Goal: Task Accomplishment & Management: Complete application form

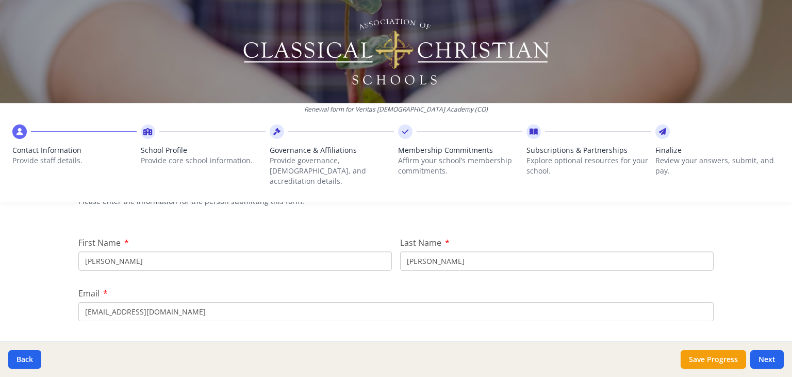
scroll to position [19, 0]
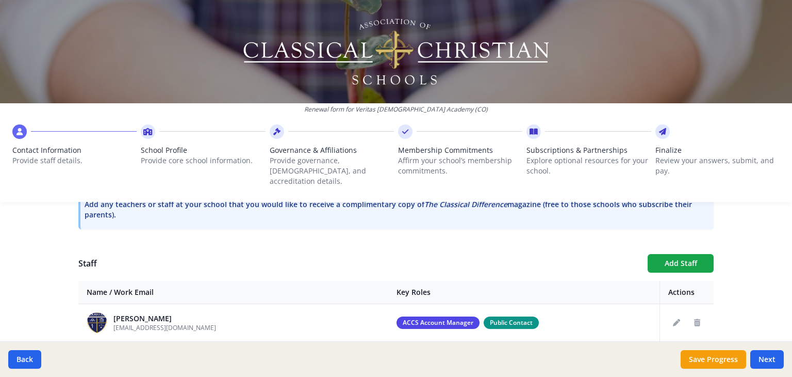
scroll to position [225, 0]
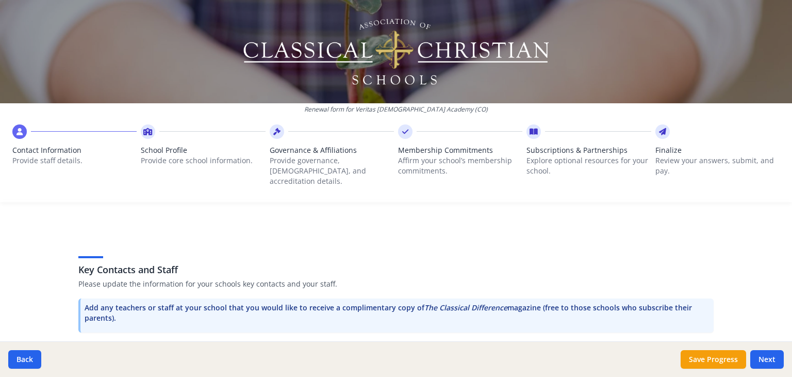
drag, startPoint x: 115, startPoint y: 304, endPoint x: 287, endPoint y: 300, distance: 172.3
click at [283, 302] on p "Add any teachers or staff at your school that you would like to receive a compl…" at bounding box center [397, 312] width 625 height 21
click at [307, 306] on p "Add any teachers or staff at your school that you would like to receive a compl…" at bounding box center [397, 312] width 625 height 21
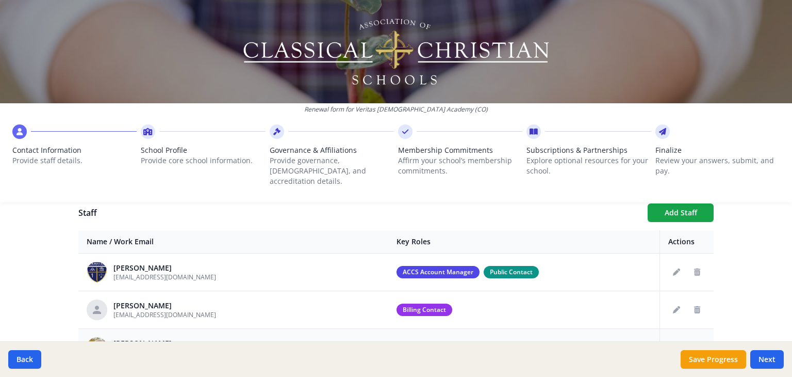
scroll to position [277, 0]
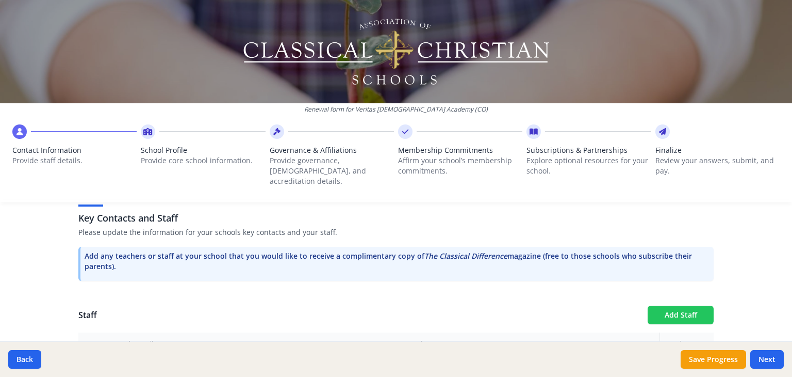
click at [694, 305] on button "Add Staff" at bounding box center [681, 314] width 66 height 19
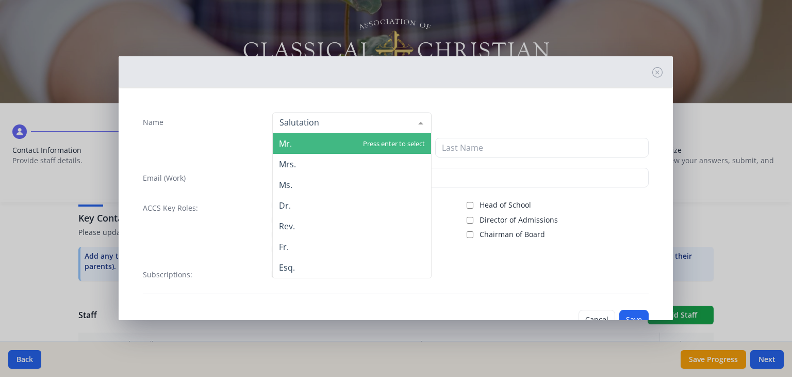
click at [322, 128] on div at bounding box center [351, 122] width 159 height 21
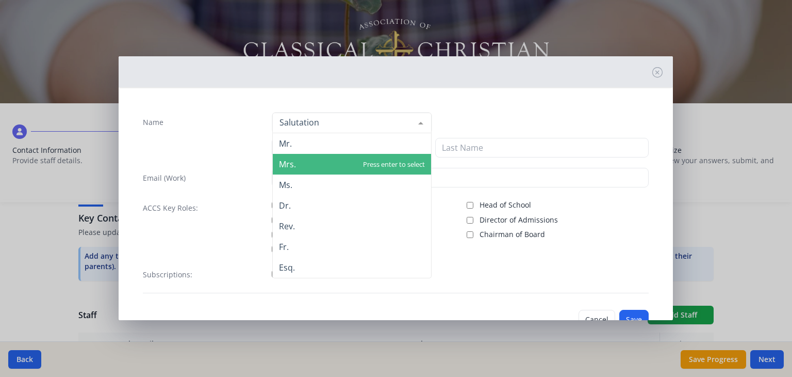
click at [315, 157] on span "Mrs." at bounding box center [352, 164] width 158 height 21
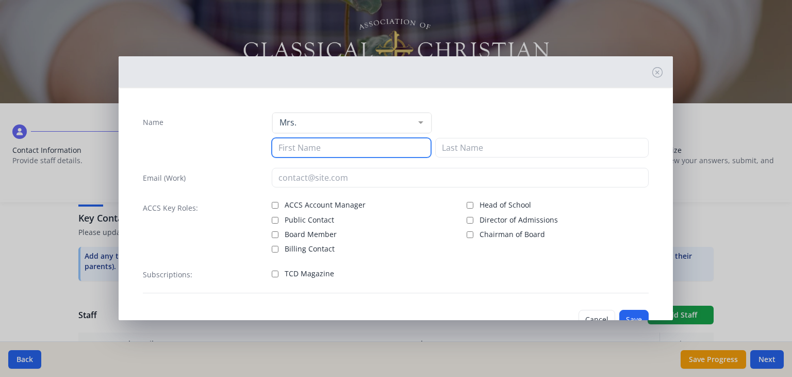
click at [315, 146] on input at bounding box center [351, 148] width 159 height 20
type input "[PERSON_NAME]"
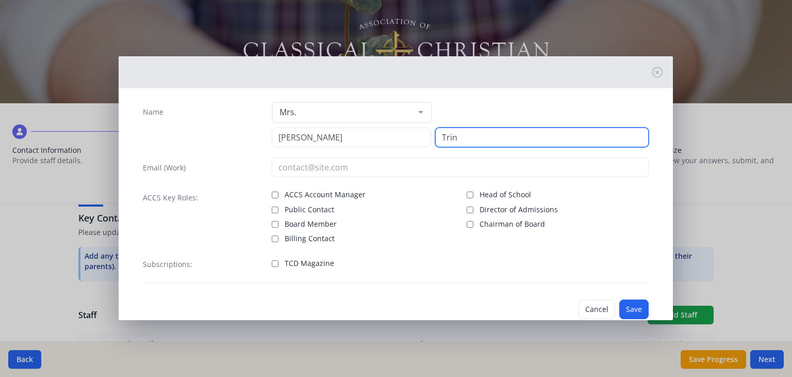
scroll to position [0, 0]
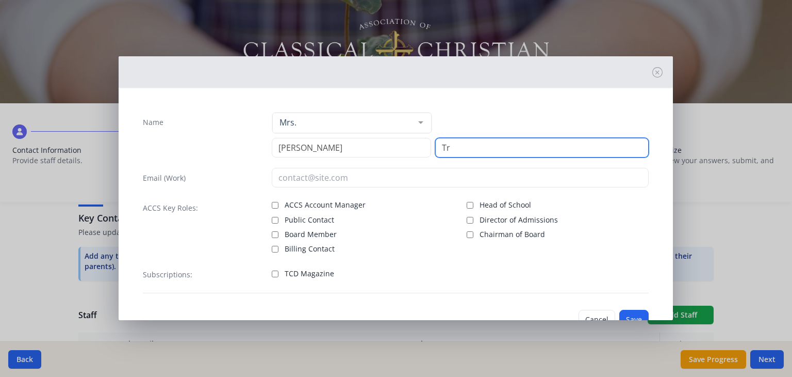
type input "T"
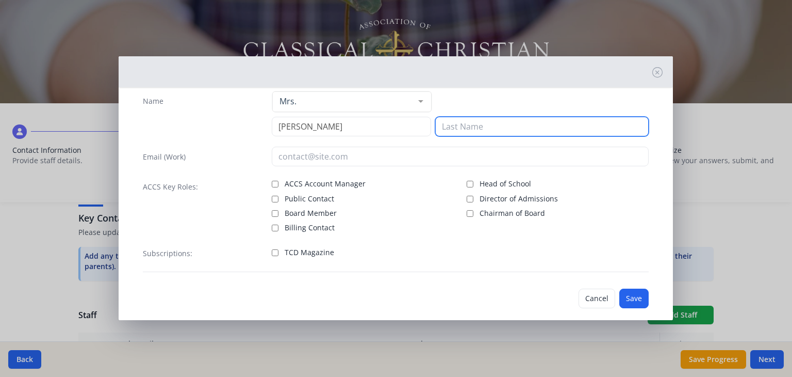
scroll to position [33, 0]
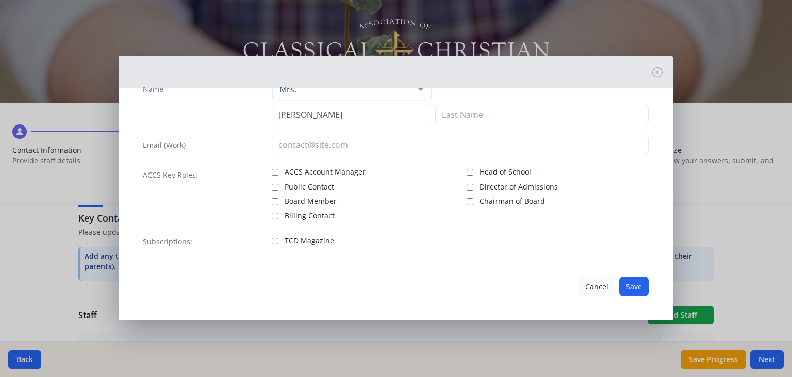
click at [595, 283] on button "Cancel" at bounding box center [597, 286] width 37 height 20
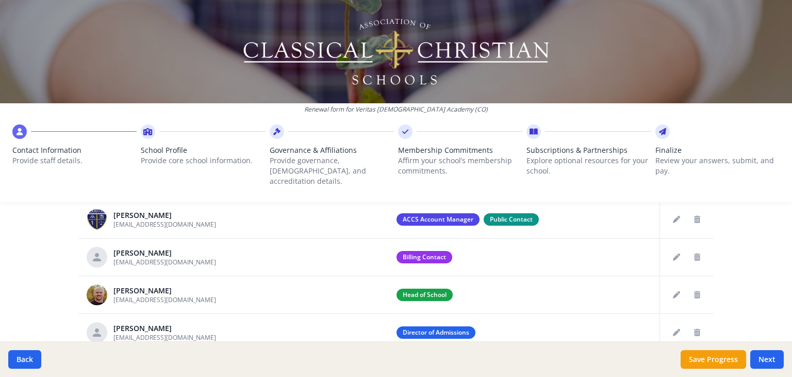
scroll to position [586, 0]
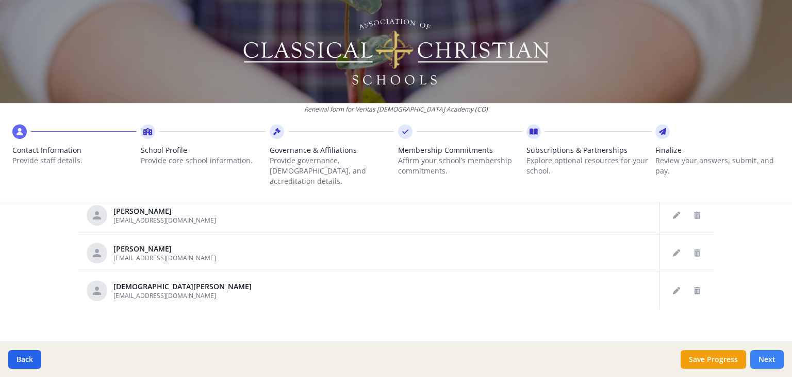
click at [773, 363] on button "Next" at bounding box center [768, 359] width 34 height 19
type input "[PHONE_NUMBER]"
type input "7.5"
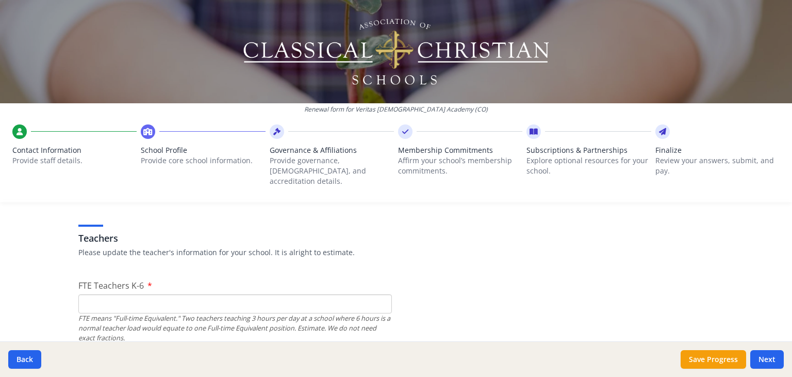
scroll to position [638, 0]
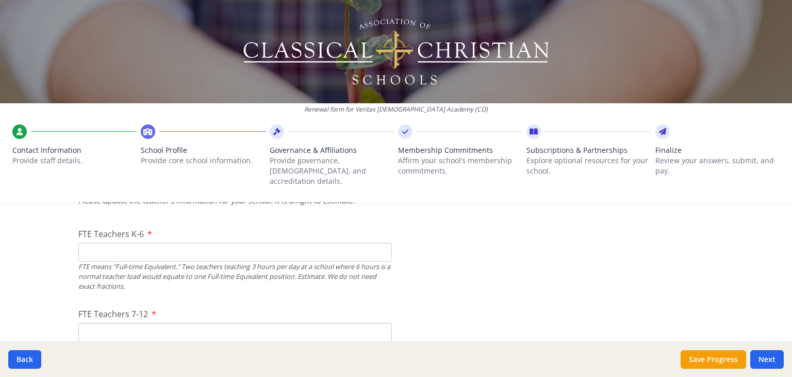
click at [155, 243] on input "FTE Teachers K-6" at bounding box center [235, 251] width 314 height 19
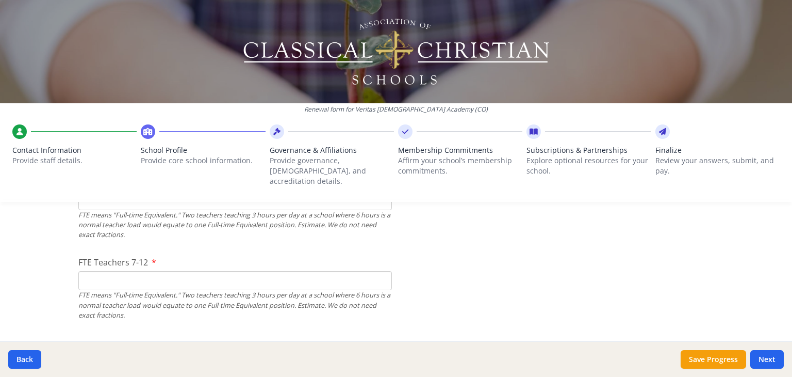
click at [124, 271] on input "FTE Teachers 7-12" at bounding box center [235, 280] width 314 height 19
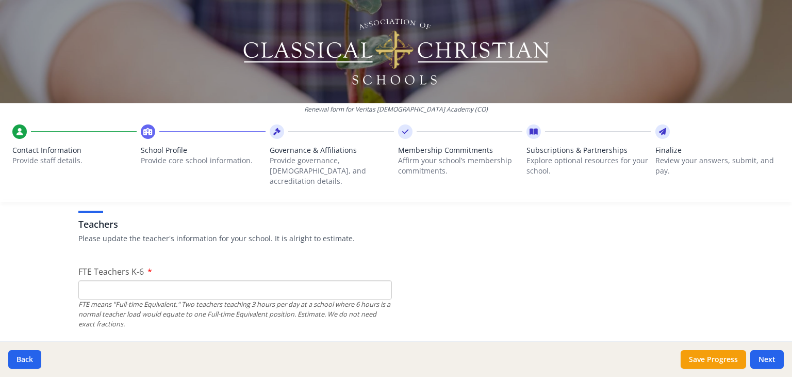
scroll to position [586, 0]
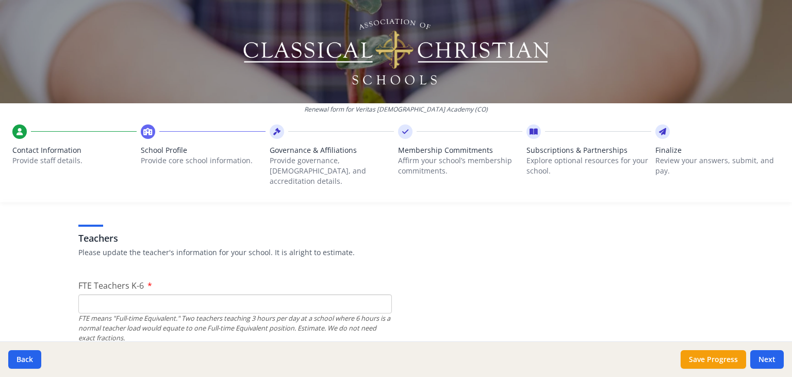
type input "2"
click at [137, 294] on input "FTE Teachers K-6" at bounding box center [235, 303] width 314 height 19
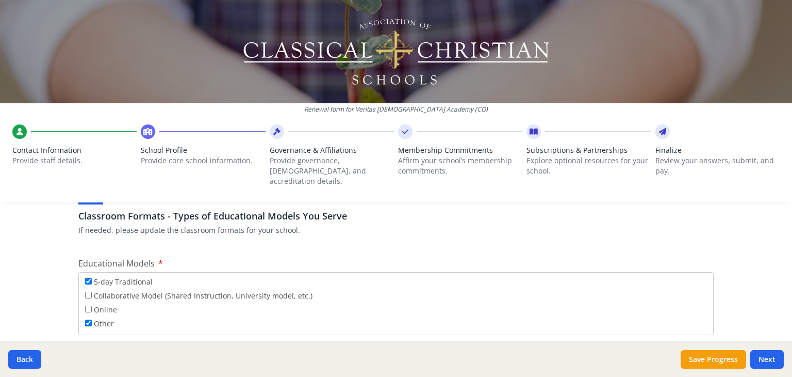
scroll to position [1824, 0]
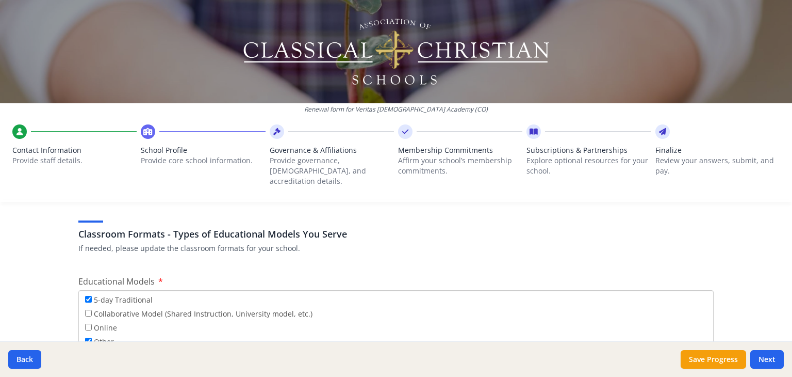
type input "6"
click at [85, 296] on input "5-day Traditional" at bounding box center [88, 299] width 7 height 7
checkbox input "false"
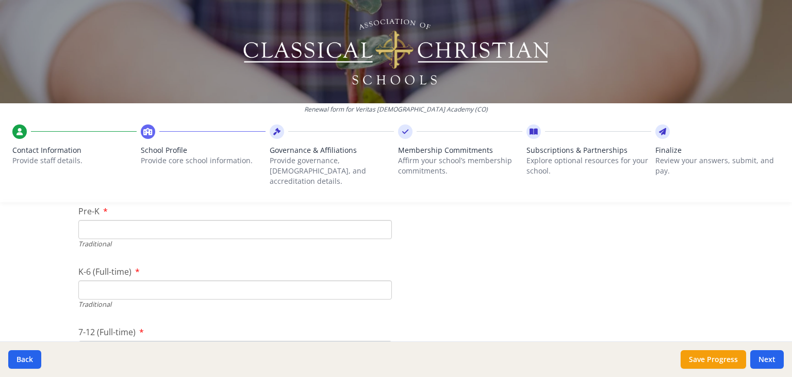
scroll to position [2237, 0]
click at [115, 265] on input "K-6 (Full-time)" at bounding box center [235, 273] width 314 height 19
type input "48"
click at [151, 324] on input "7-12 (Full-time)" at bounding box center [235, 333] width 314 height 19
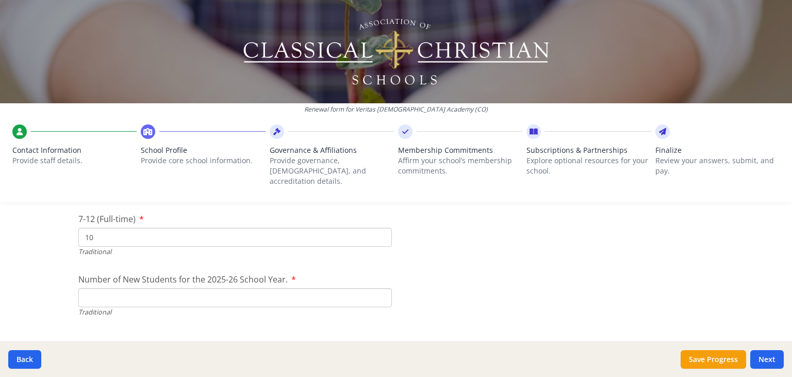
scroll to position [2340, 0]
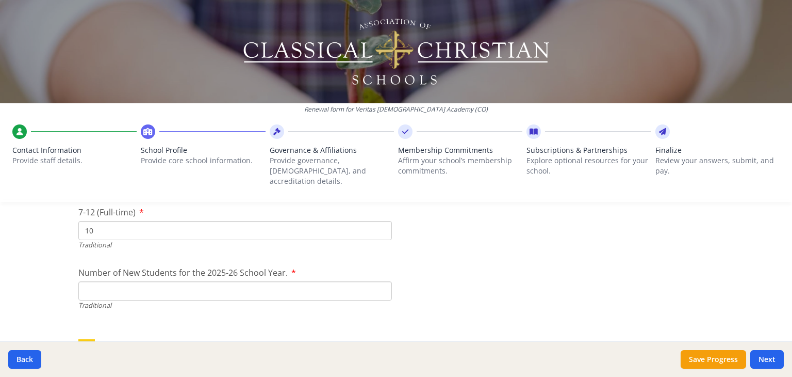
type input "10"
click at [142, 281] on input "Number of New Students for the 2025-26 School Year." at bounding box center [235, 290] width 314 height 19
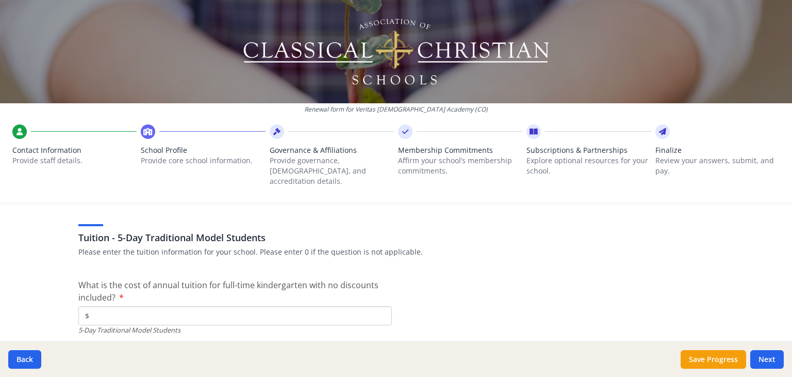
scroll to position [2753, 0]
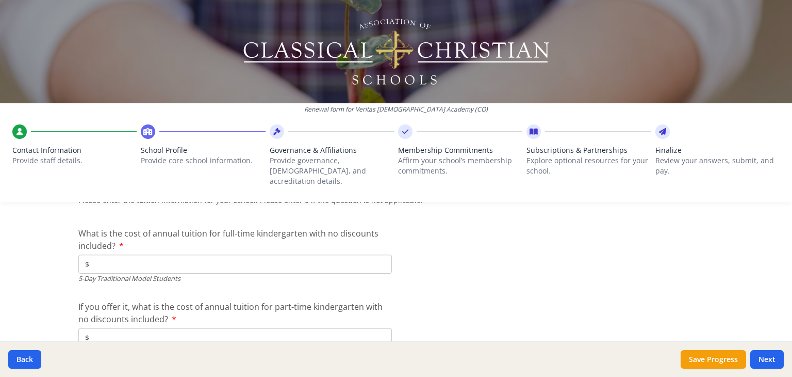
type input "18"
click at [135, 254] on input "$" at bounding box center [235, 263] width 314 height 19
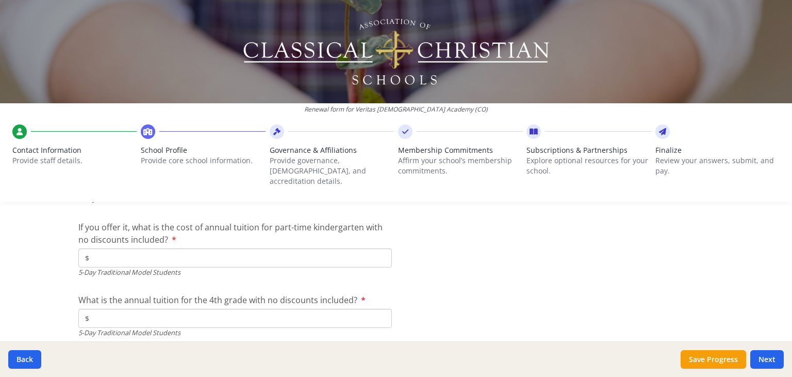
scroll to position [2856, 0]
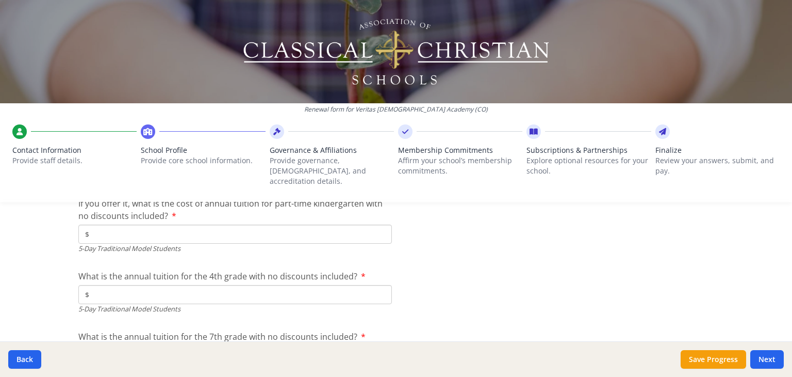
type input "$4 300"
click at [178, 285] on input "$" at bounding box center [235, 294] width 314 height 19
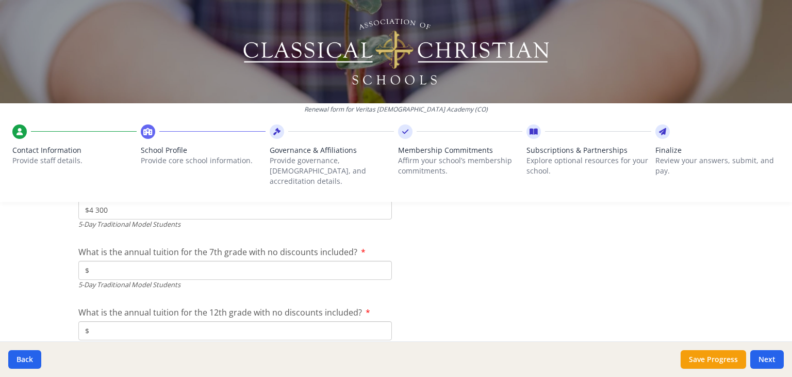
scroll to position [2959, 0]
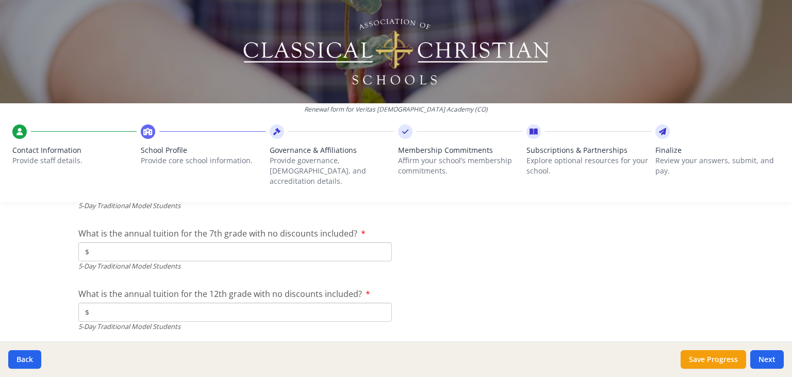
type input "$4 300"
click at [138, 242] on input "$" at bounding box center [235, 251] width 314 height 19
type input "$4 300"
click at [52, 280] on div "Renewal form for Veritas [DEMOGRAPHIC_DATA] Academy (CO) Contact Information Pr…" at bounding box center [396, 188] width 792 height 377
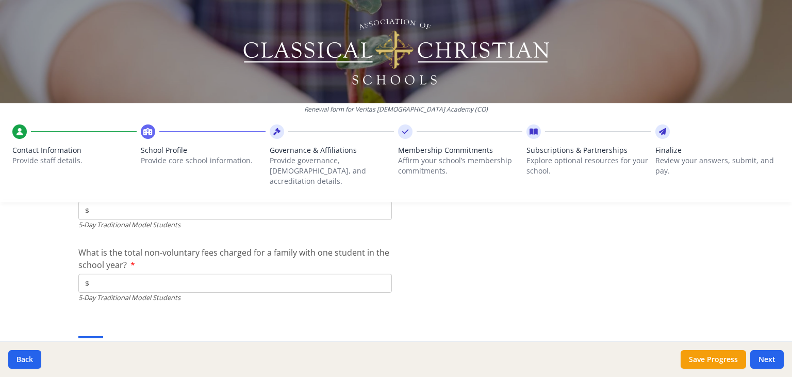
scroll to position [3062, 0]
click at [171, 260] on div "What is the total non-voluntary fees charged for a family with one student in t…" at bounding box center [235, 272] width 314 height 56
click at [170, 272] on input "$" at bounding box center [235, 281] width 314 height 19
type input "$200"
click at [52, 287] on div "Renewal form for Veritas [DEMOGRAPHIC_DATA] Academy (CO) Contact Information Pr…" at bounding box center [396, 188] width 792 height 377
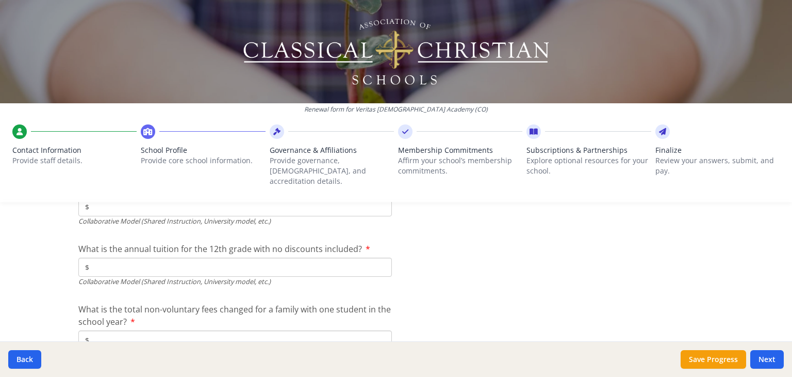
scroll to position [3526, 0]
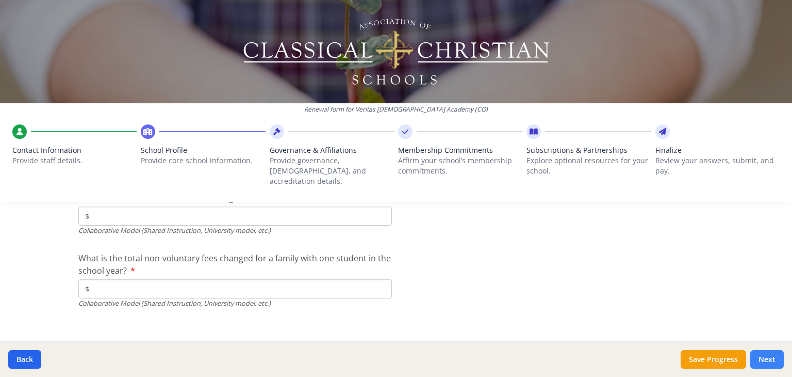
click at [772, 359] on button "Next" at bounding box center [768, 359] width 34 height 19
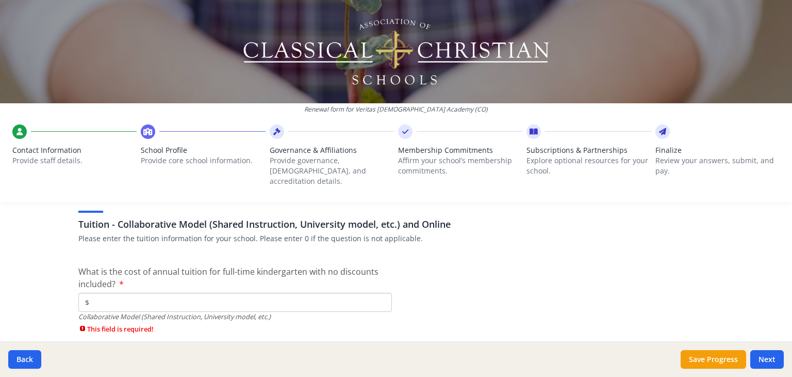
scroll to position [3323, 0]
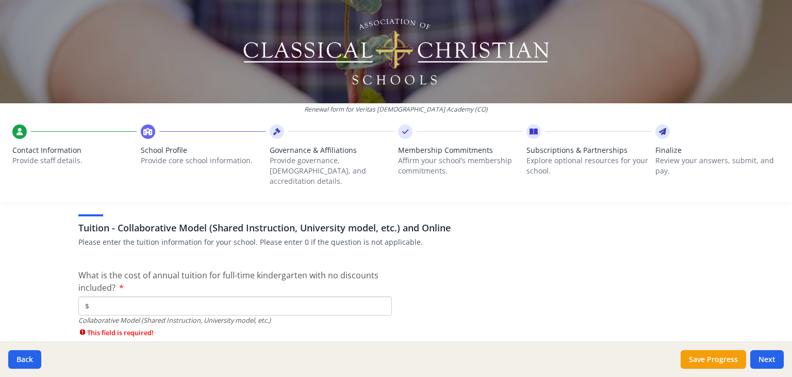
click at [121, 298] on input "$" at bounding box center [235, 305] width 314 height 19
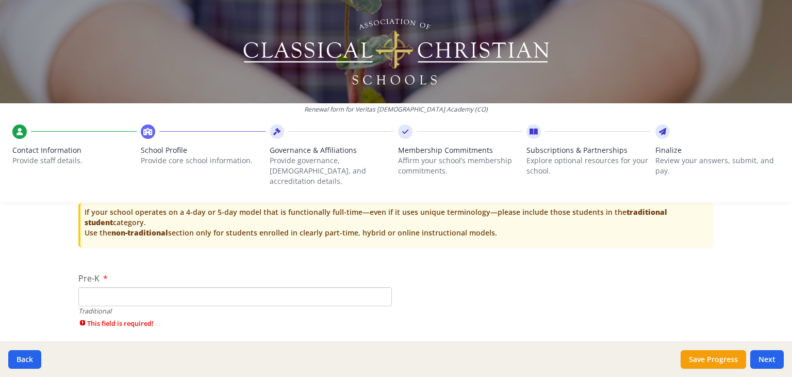
scroll to position [2240, 0]
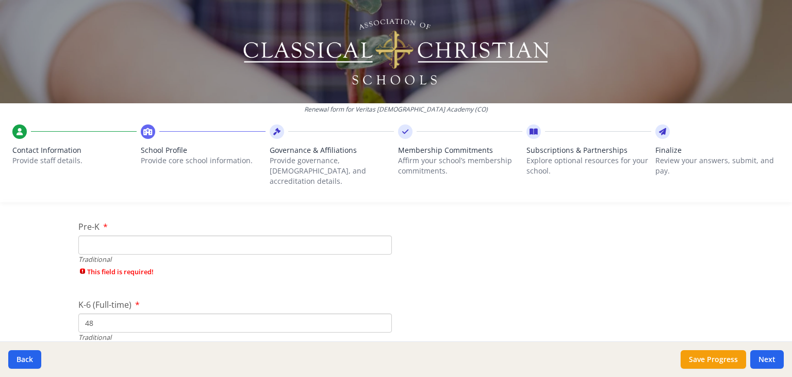
click at [175, 235] on input "Pre-K" at bounding box center [235, 244] width 314 height 19
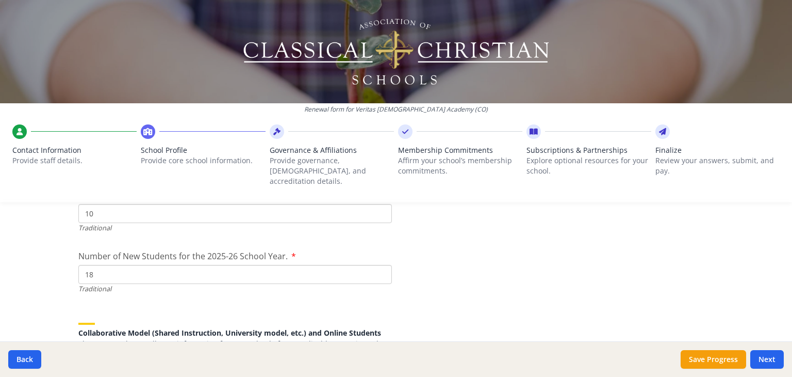
scroll to position [2498, 0]
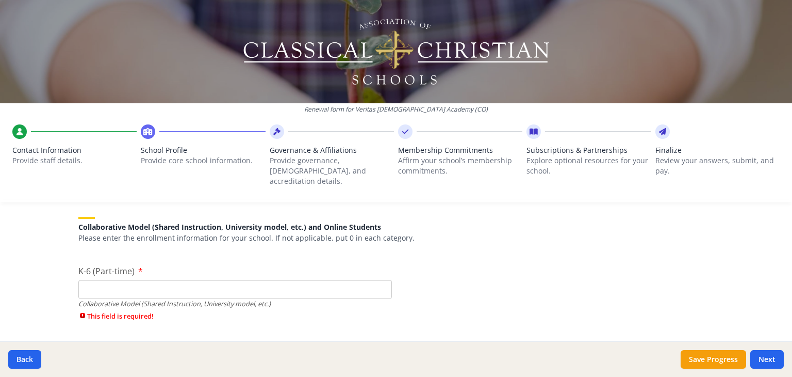
type input "0"
click at [236, 280] on input "K-6 (Part-time)" at bounding box center [235, 289] width 314 height 19
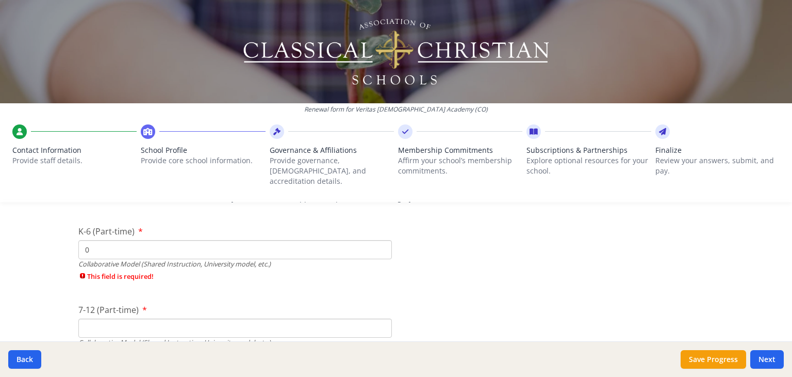
scroll to position [2601, 0]
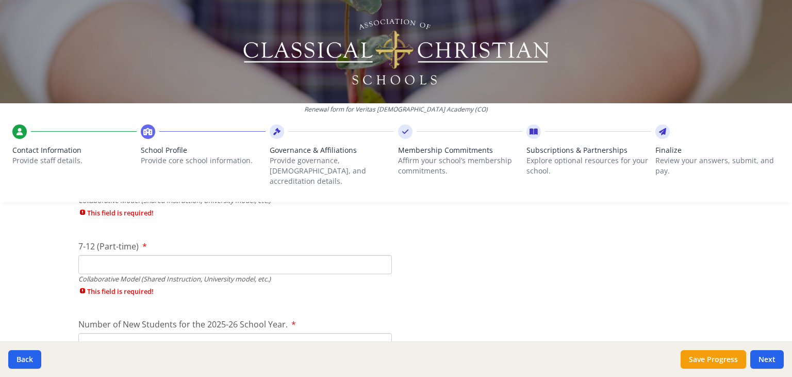
type input "0"
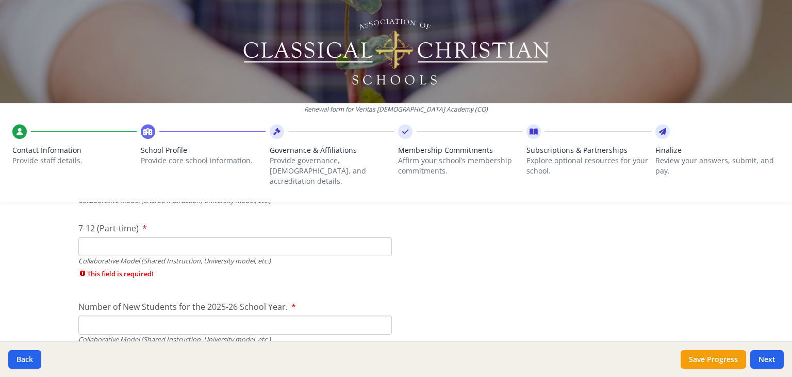
click at [154, 256] on div "Collaborative Model (Shared Instruction, University model, etc.)" at bounding box center [235, 261] width 314 height 10
click at [142, 238] on input "7-12 (Part-time)" at bounding box center [235, 246] width 314 height 19
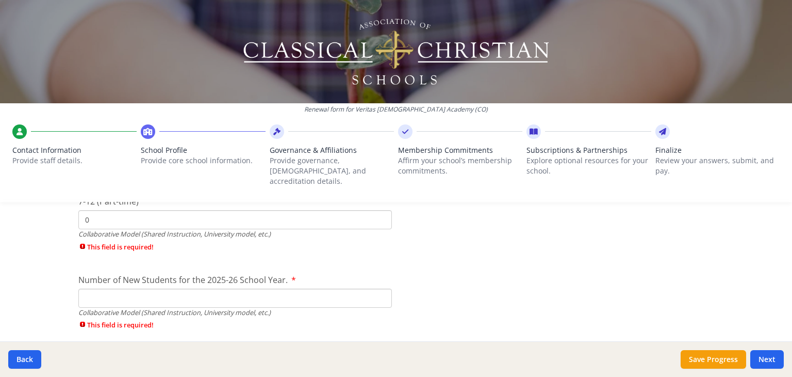
scroll to position [2653, 0]
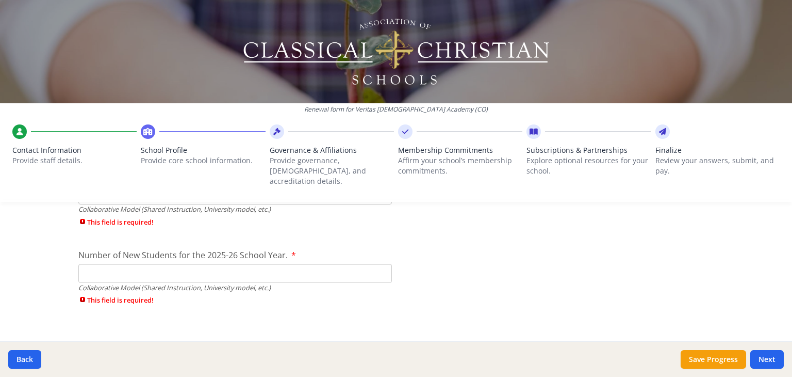
type input "0"
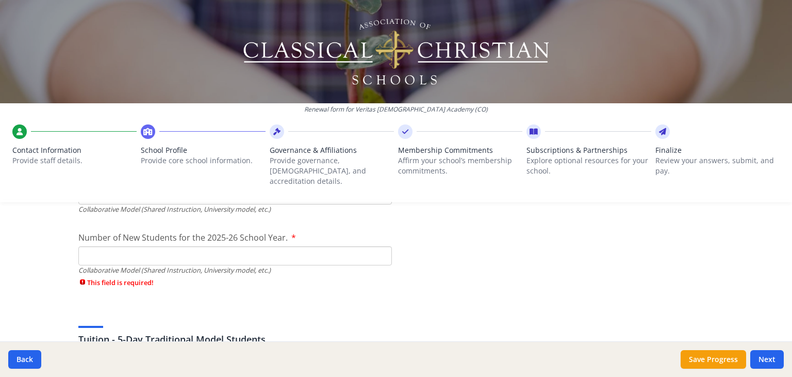
click at [134, 265] on div "Number of New Students for the 2025-26 School Year. Collaborative Model (Shared…" at bounding box center [235, 261] width 314 height 61
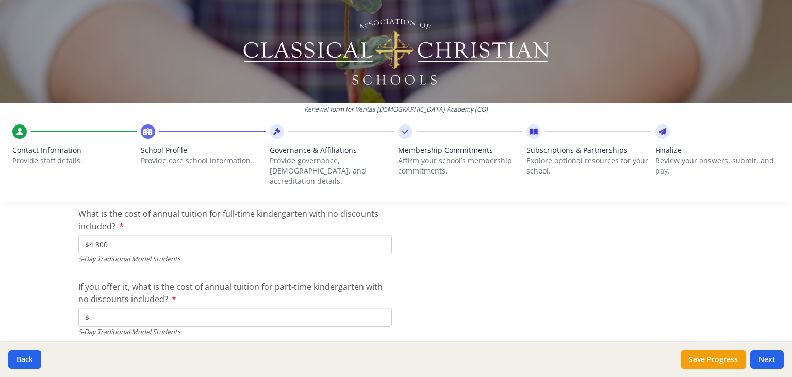
scroll to position [2808, 0]
type input "0"
click at [130, 308] on input "$" at bounding box center [235, 317] width 314 height 19
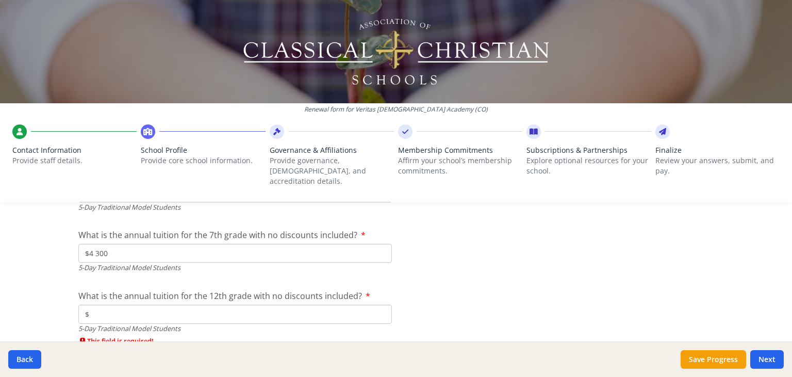
scroll to position [3014, 0]
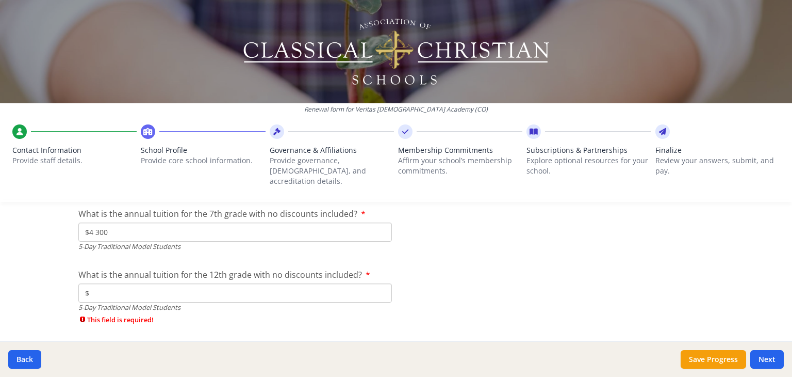
type input "$0"
click at [150, 283] on input "$" at bounding box center [235, 292] width 314 height 19
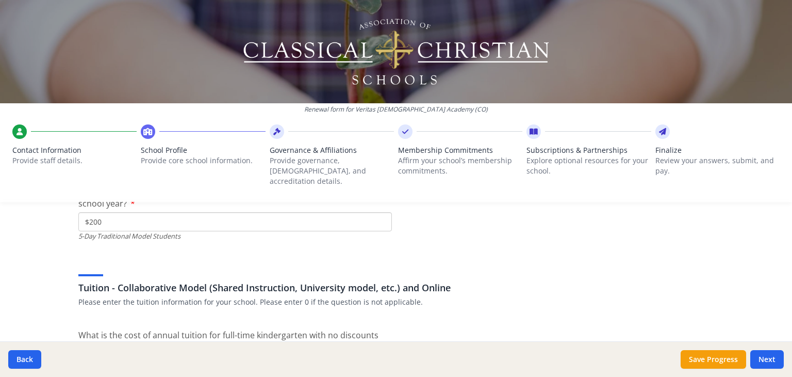
scroll to position [3220, 0]
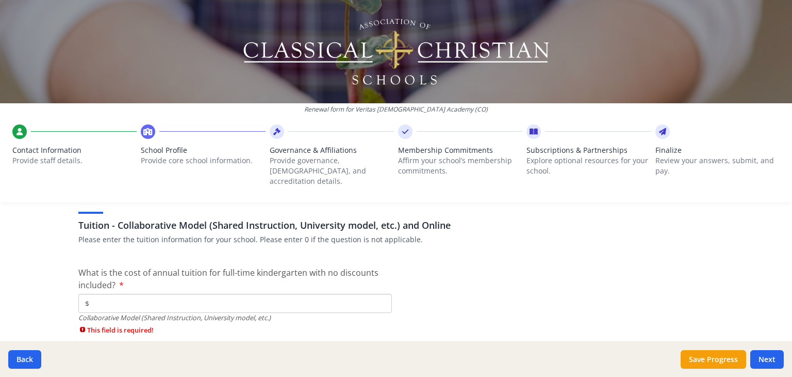
type input "$0"
click at [141, 293] on input "$" at bounding box center [235, 302] width 314 height 19
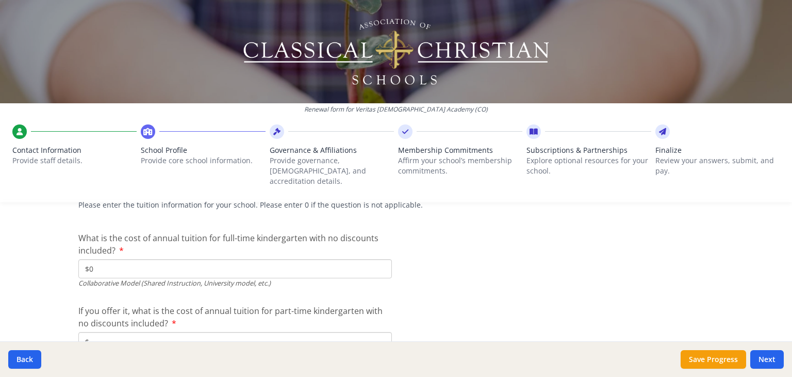
scroll to position [3272, 0]
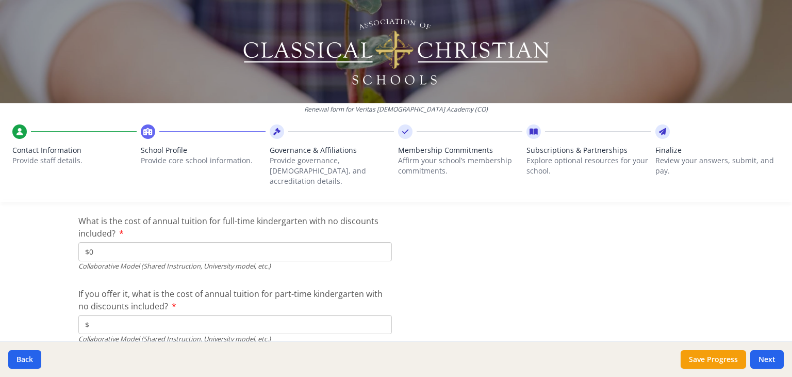
type input "$0"
click at [138, 315] on input "$" at bounding box center [235, 324] width 314 height 19
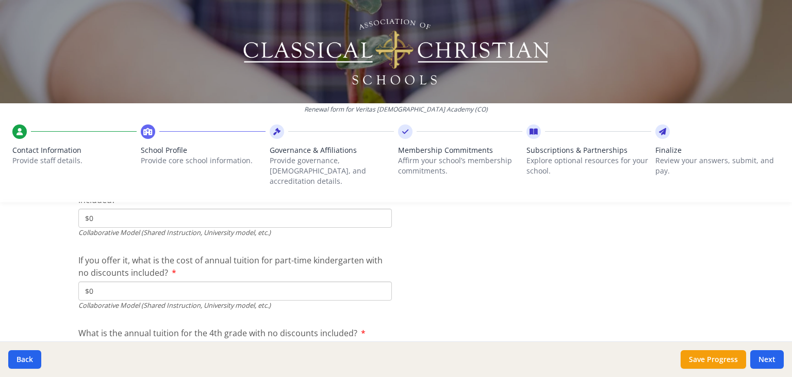
scroll to position [3375, 0]
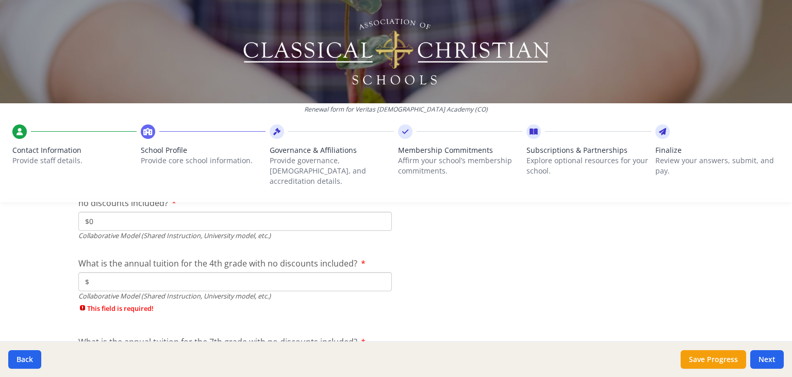
type input "$0"
click at [140, 276] on input "$" at bounding box center [235, 281] width 314 height 19
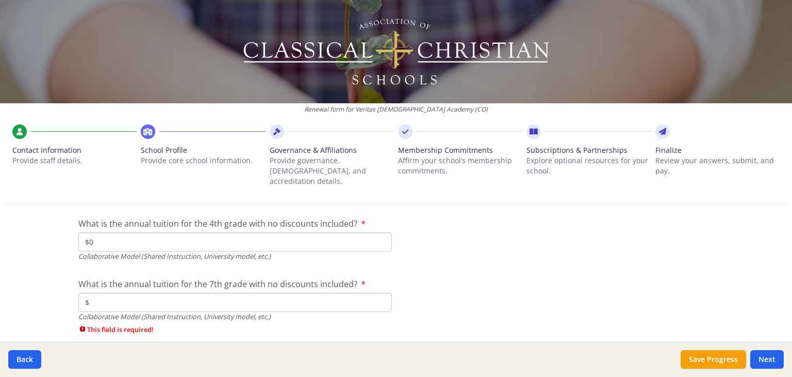
scroll to position [3478, 0]
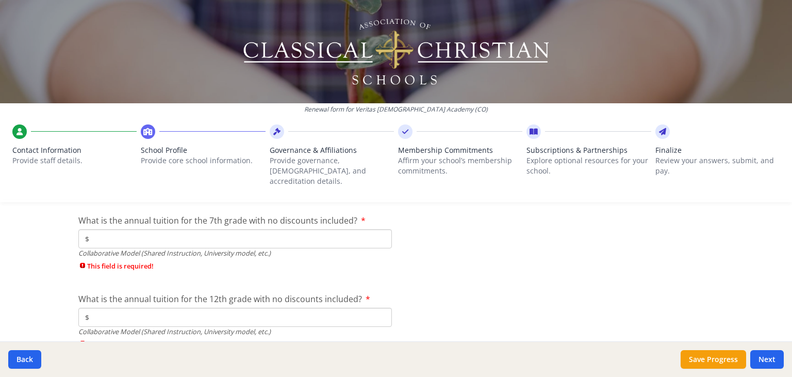
type input "$0"
click at [150, 232] on input "$" at bounding box center [235, 238] width 314 height 19
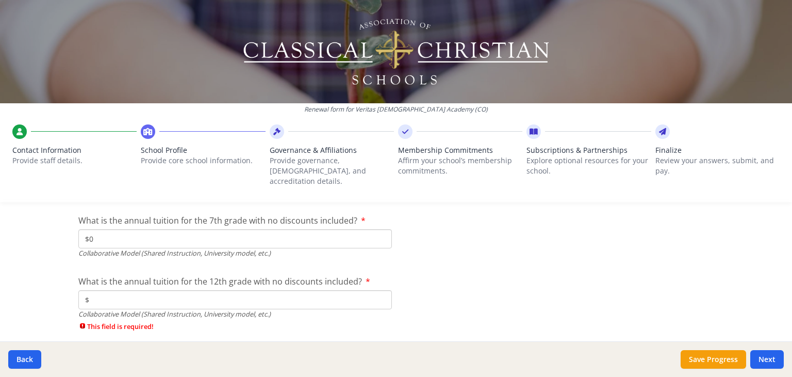
type input "$0"
click at [149, 290] on input "$" at bounding box center [235, 299] width 314 height 19
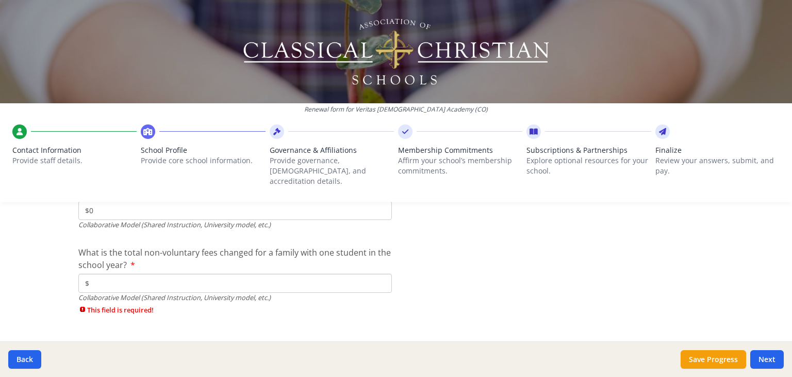
scroll to position [3579, 0]
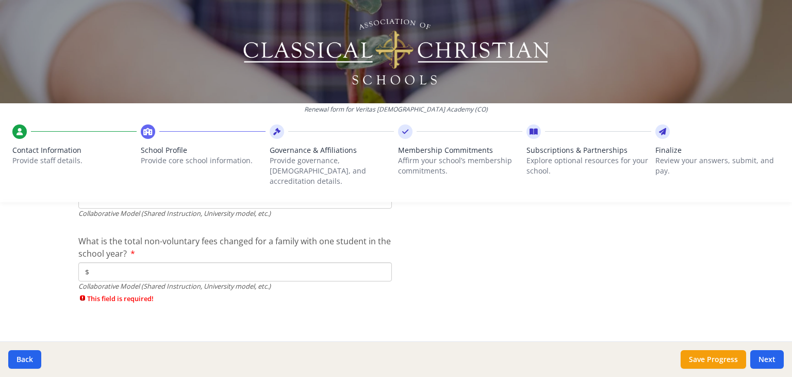
type input "$0"
click at [151, 262] on input "$" at bounding box center [235, 271] width 314 height 19
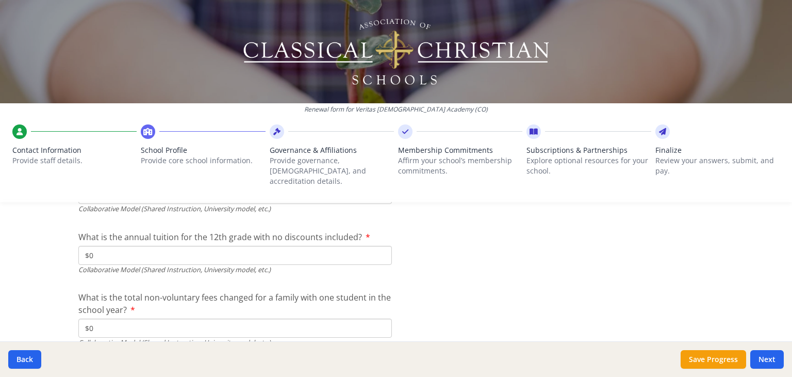
scroll to position [3561, 0]
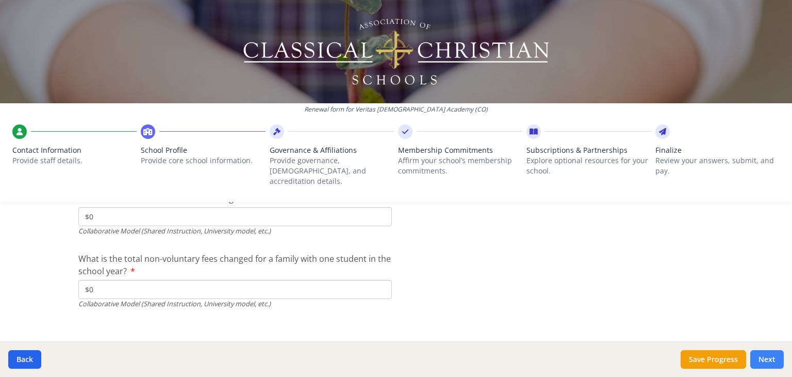
type input "$0"
click at [772, 354] on button "Next" at bounding box center [768, 359] width 34 height 19
click at [771, 357] on button "Next" at bounding box center [768, 359] width 34 height 19
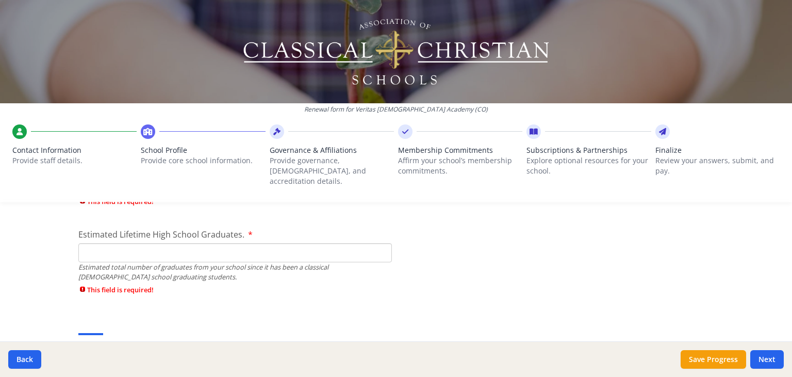
scroll to position [1549, 0]
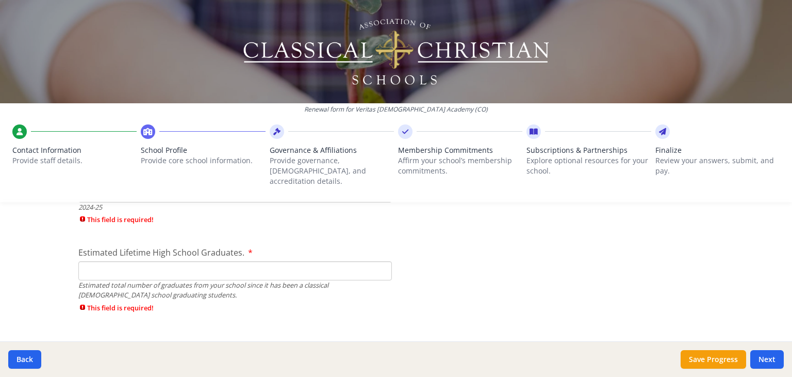
click at [165, 262] on input "Estimated Lifetime High School Graduates." at bounding box center [235, 270] width 314 height 19
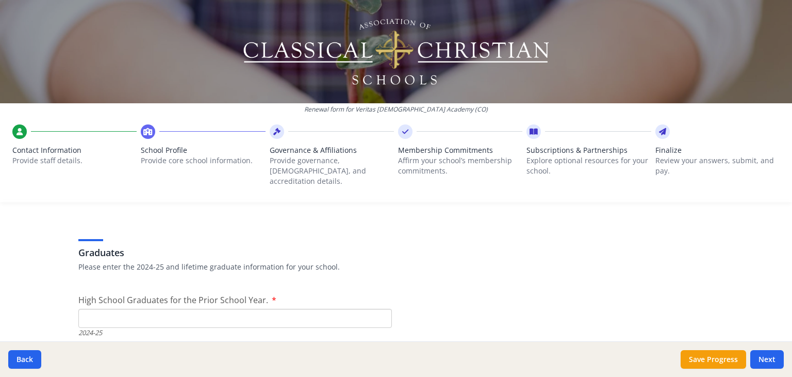
scroll to position [1395, 0]
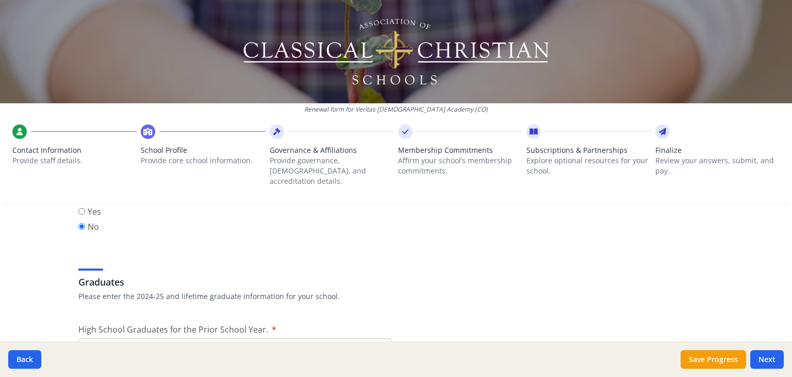
type input "0"
click at [116, 325] on div "High School Graduates for the Prior School Year. 2024-25 This field is required!" at bounding box center [235, 353] width 314 height 61
click at [107, 338] on input "High School Graduates for the Prior School Year." at bounding box center [235, 347] width 314 height 19
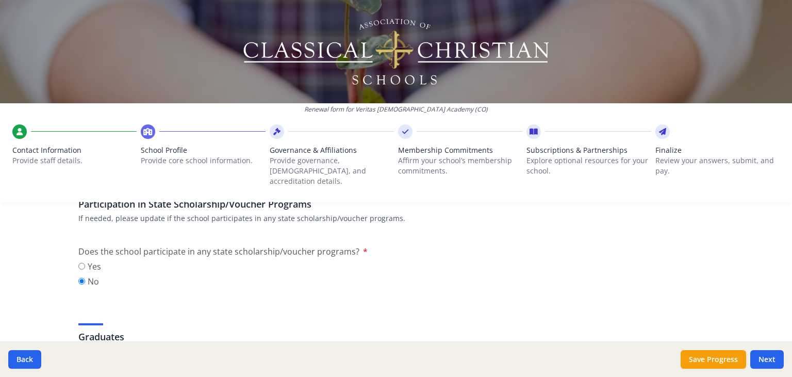
scroll to position [1343, 0]
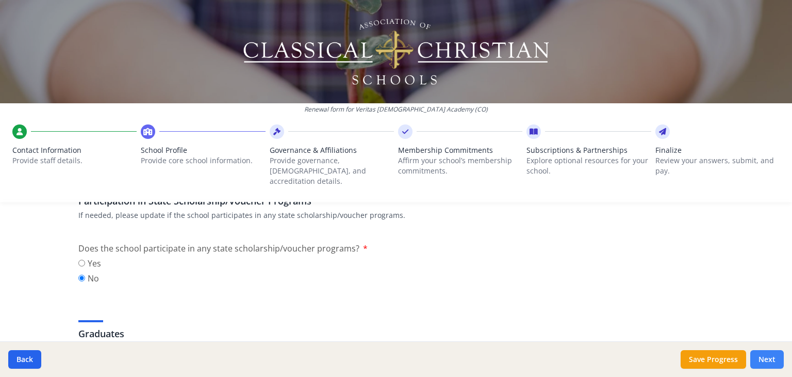
type input "0"
click at [781, 353] on button "Next" at bounding box center [768, 359] width 34 height 19
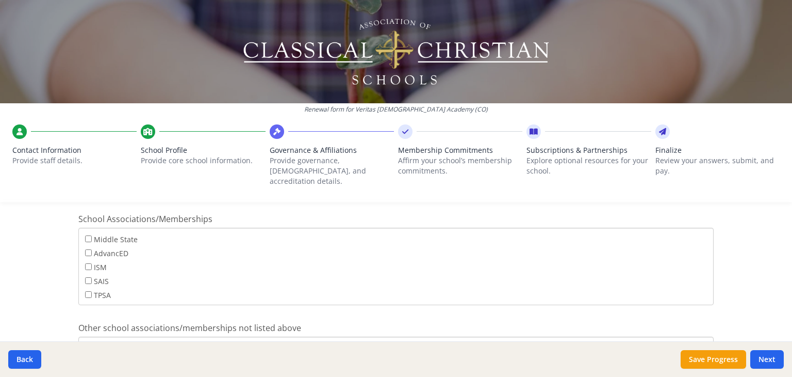
scroll to position [706, 0]
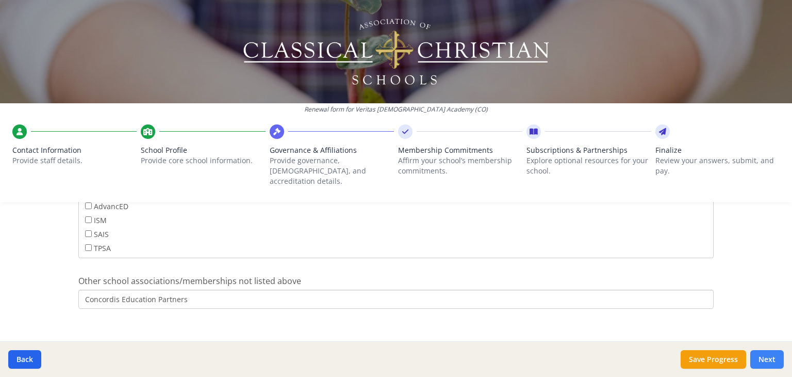
click at [770, 360] on button "Next" at bounding box center [768, 359] width 34 height 19
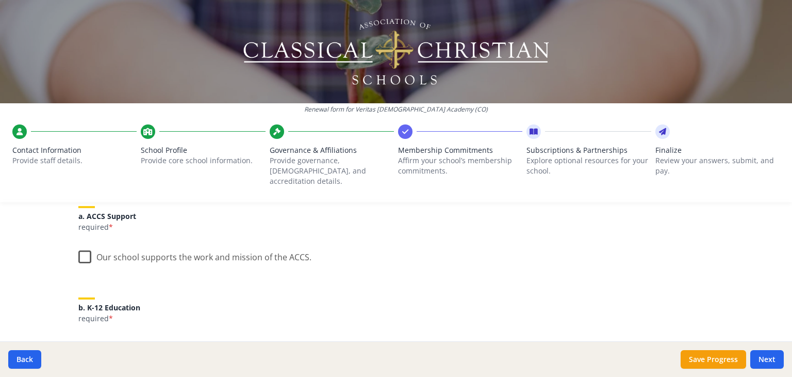
scroll to position [155, 0]
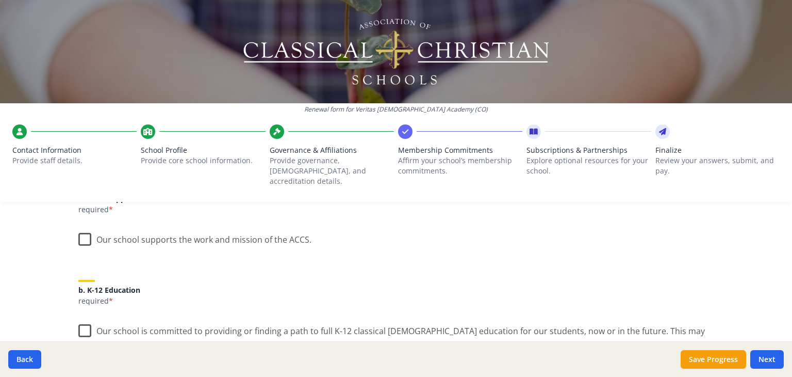
click at [82, 232] on label "Our school supports the work and mission of the ACCS." at bounding box center [194, 237] width 233 height 22
click at [0, 0] on input "Our school supports the work and mission of the ACCS." at bounding box center [0, 0] width 0 height 0
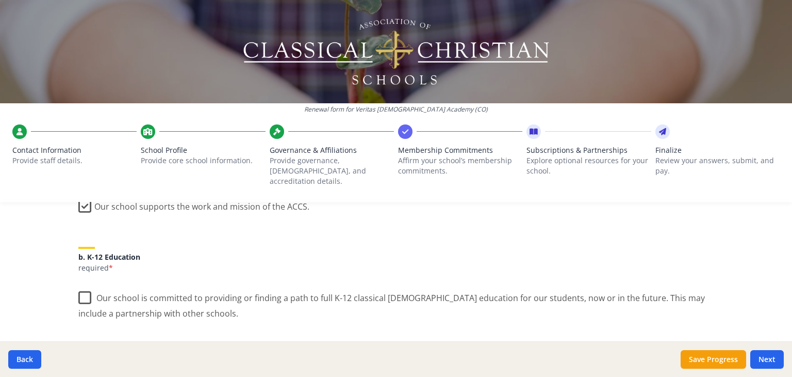
scroll to position [206, 0]
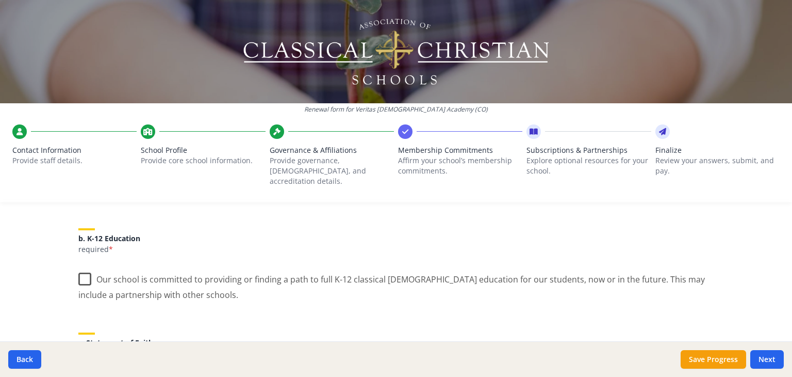
click at [79, 269] on label "Our school is committed to providing or finding a path to full K-12 classical […" at bounding box center [395, 283] width 635 height 35
click at [0, 0] on input "Our school is committed to providing or finding a path to full K-12 classical […" at bounding box center [0, 0] width 0 height 0
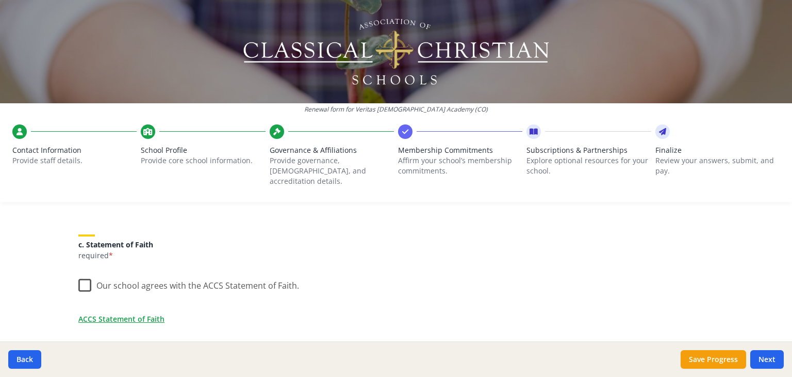
scroll to position [309, 0]
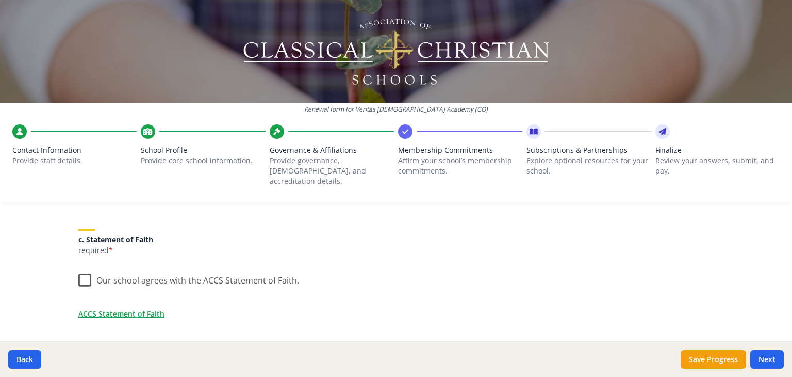
click at [78, 270] on label "Our school agrees with the ACCS Statement of Faith." at bounding box center [188, 278] width 221 height 22
click at [0, 0] on input "Our school agrees with the ACCS Statement of Faith." at bounding box center [0, 0] width 0 height 0
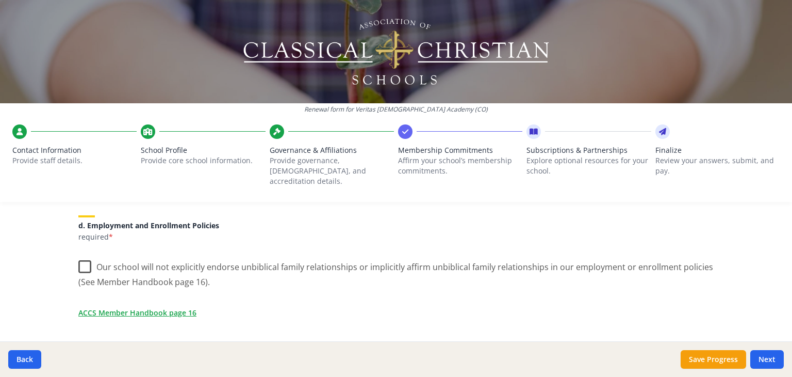
scroll to position [464, 0]
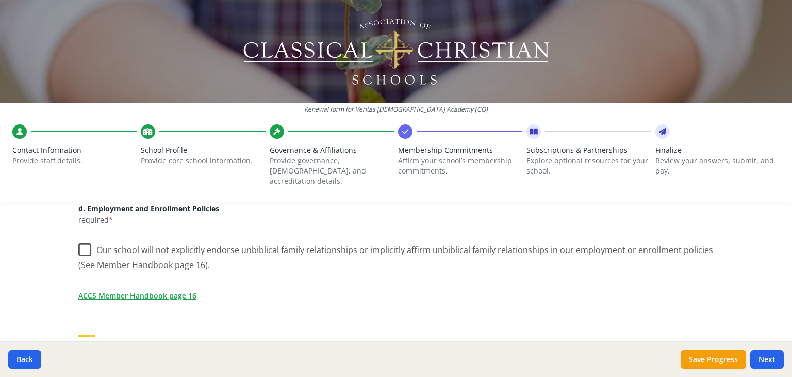
click at [83, 241] on label "Our school will not explicitly endorse unbiblical family relationships or impli…" at bounding box center [395, 253] width 635 height 35
click at [0, 0] on input "Our school will not explicitly endorse unbiblical family relationships or impli…" at bounding box center [0, 0] width 0 height 0
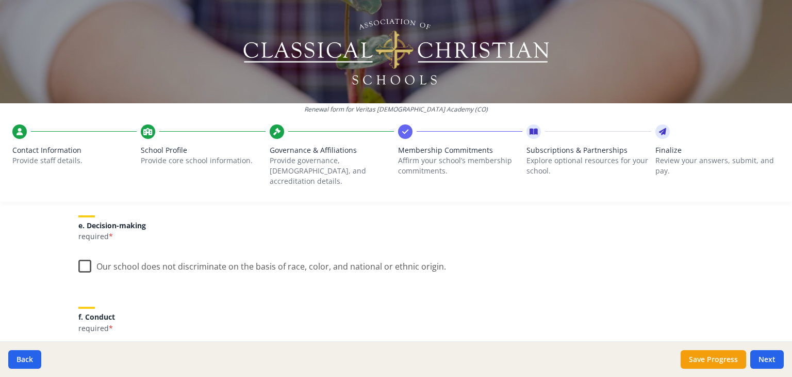
scroll to position [567, 0]
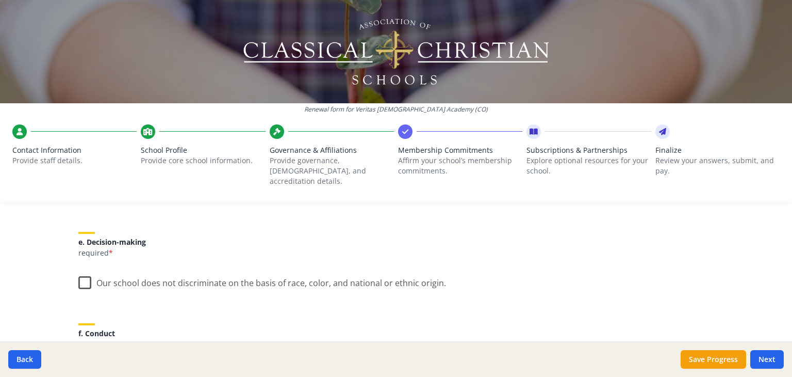
click at [83, 270] on label "Our school does not discriminate on the basis of race, color, and national or e…" at bounding box center [262, 280] width 368 height 22
click at [0, 0] on input "Our school does not discriminate on the basis of race, color, and national or e…" at bounding box center [0, 0] width 0 height 0
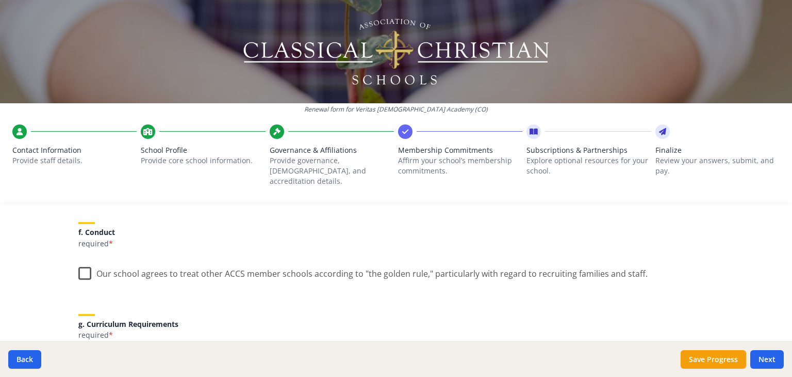
scroll to position [671, 0]
click at [83, 261] on label "Our school agrees to treat other ACCS member schools according to "the golden r…" at bounding box center [362, 269] width 569 height 22
click at [0, 0] on input "Our school agrees to treat other ACCS member schools according to "the golden r…" at bounding box center [0, 0] width 0 height 0
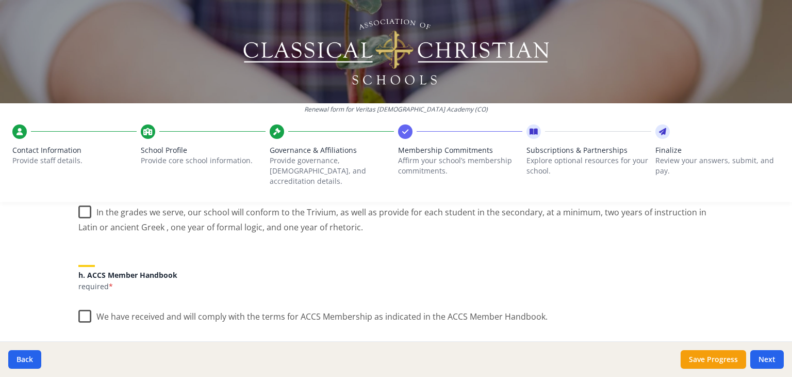
scroll to position [825, 0]
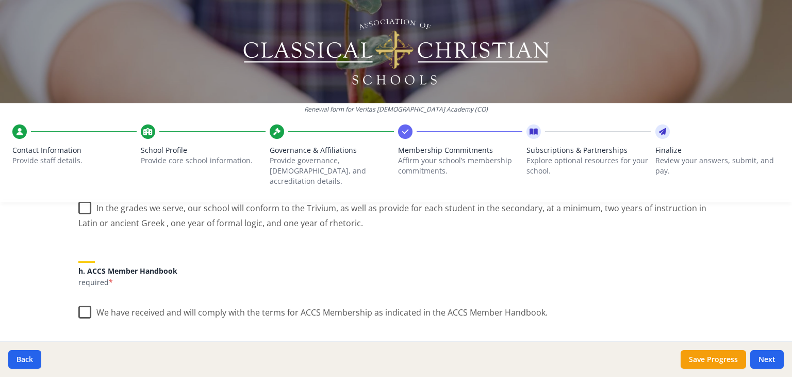
click at [78, 202] on label "In the grades we serve, our school will conform to the Trivium, as well as prov…" at bounding box center [395, 211] width 635 height 35
click at [0, 0] on input "In the grades we serve, our school will conform to the Trivium, as well as prov…" at bounding box center [0, 0] width 0 height 0
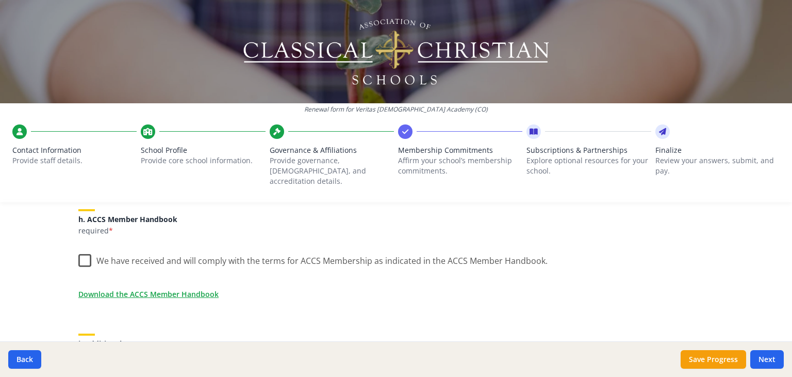
click at [80, 250] on label "We have received and will comply with the terms for ACCS Membership as indicate…" at bounding box center [312, 258] width 469 height 22
click at [0, 0] on input "We have received and will comply with the terms for ACCS Membership as indicate…" at bounding box center [0, 0] width 0 height 0
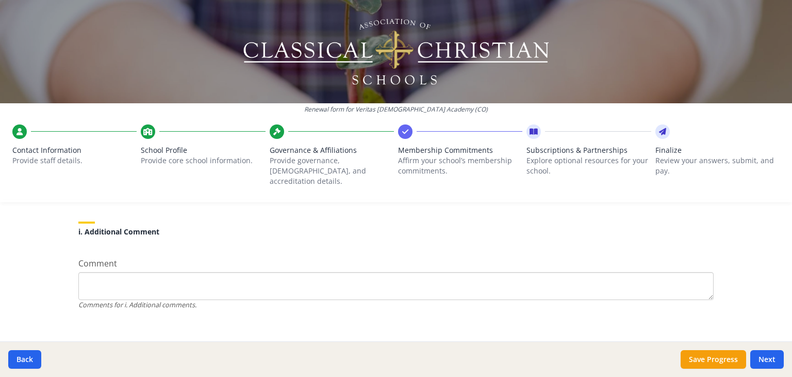
scroll to position [990, 0]
click at [761, 358] on button "Next" at bounding box center [768, 359] width 34 height 19
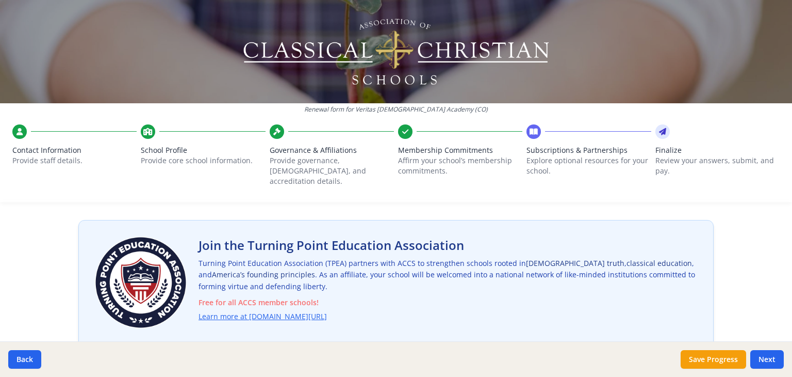
scroll to position [103, 0]
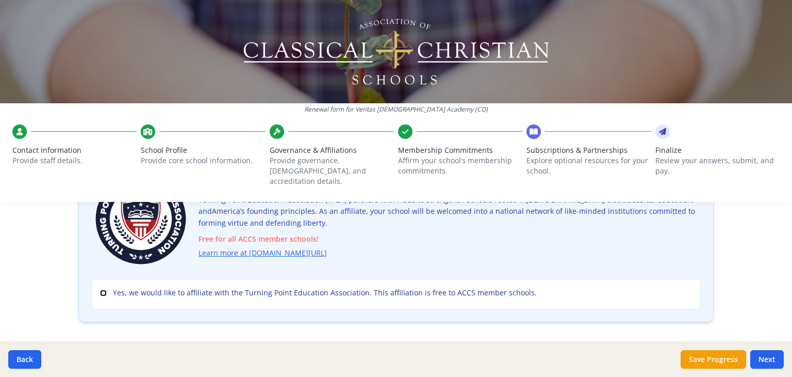
click at [100, 289] on input "Yes, we would like to affiliate with the Turning Point Education Association. T…" at bounding box center [103, 292] width 7 height 7
checkbox input "true"
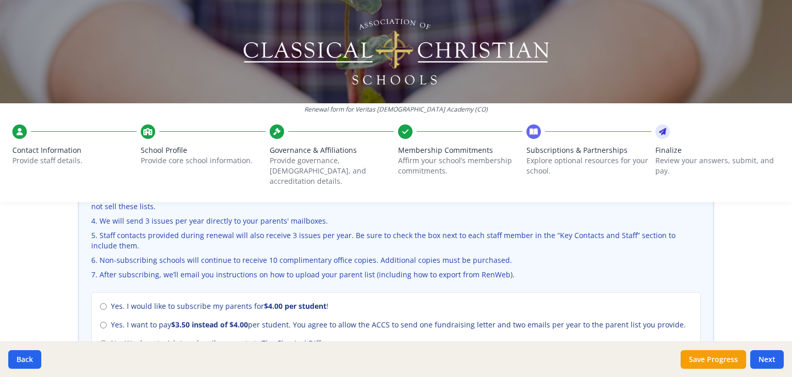
scroll to position [413, 0]
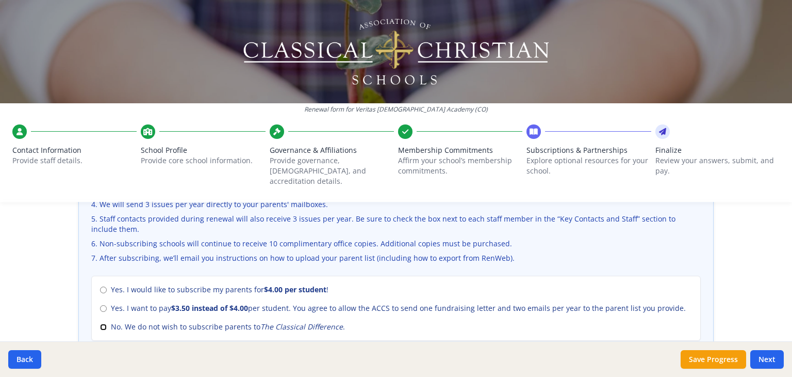
click at [100, 323] on input "No. We do not wish to subscribe parents to The Classical Difference ." at bounding box center [103, 326] width 7 height 7
radio input "true"
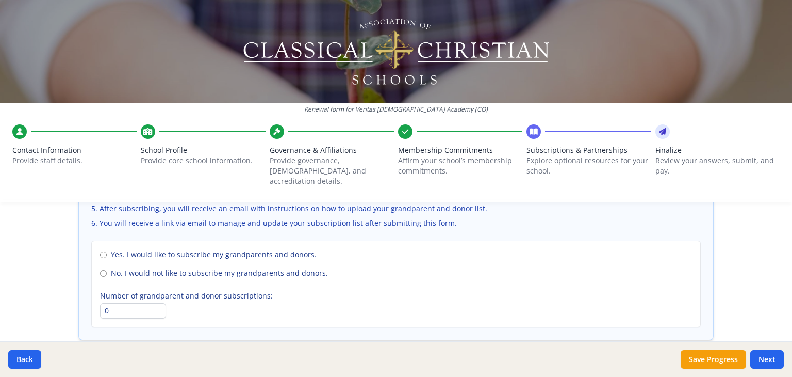
scroll to position [774, 0]
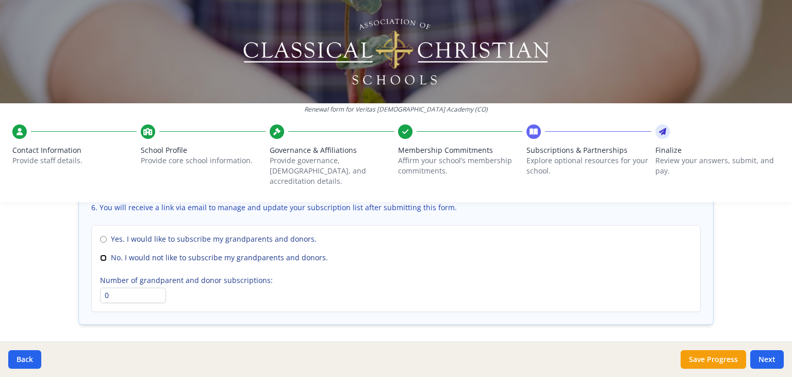
click at [101, 254] on input "No. I would not like to subscribe my grandparents and donors." at bounding box center [103, 257] width 7 height 7
radio input "true"
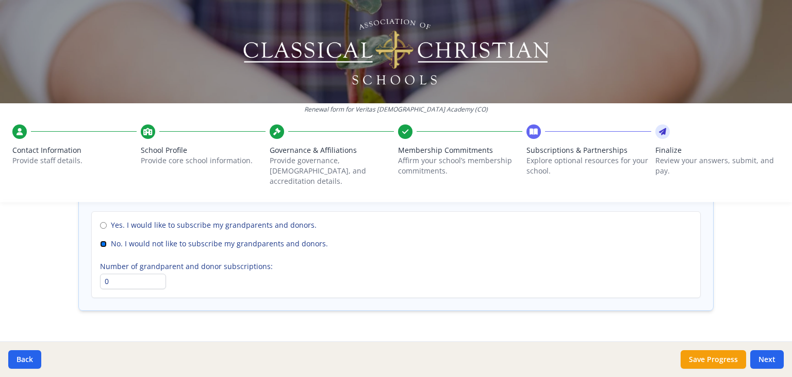
scroll to position [801, 0]
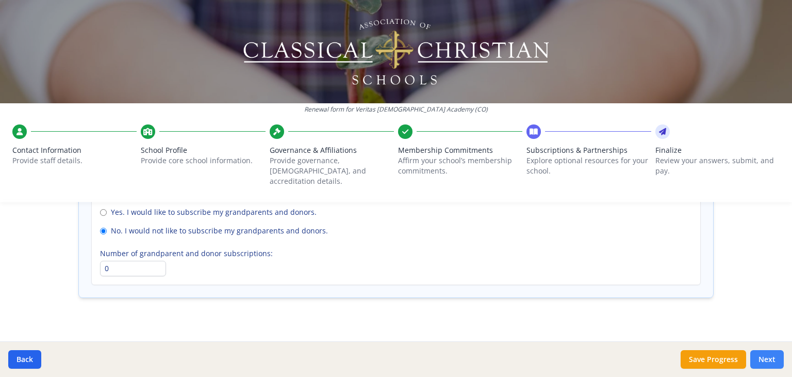
click at [770, 357] on button "Next" at bounding box center [768, 359] width 34 height 19
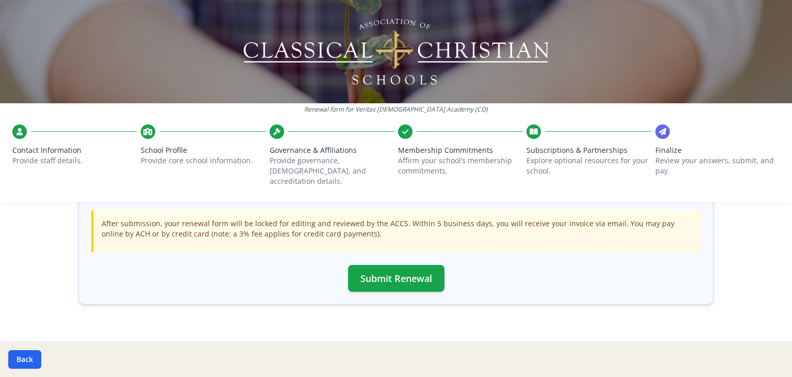
scroll to position [366, 0]
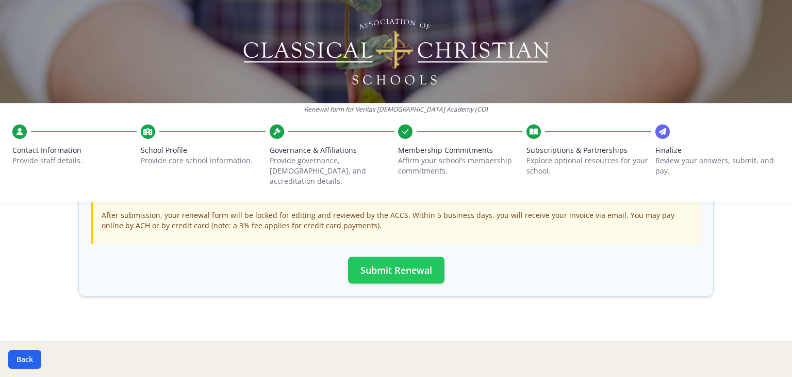
click at [398, 265] on button "Submit Renewal" at bounding box center [396, 269] width 96 height 27
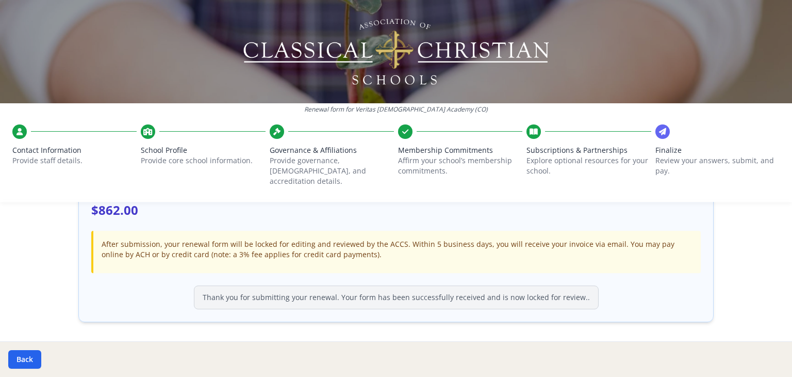
scroll to position [363, 0]
